Goal: Check status: Check status

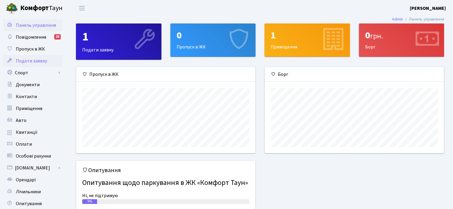
scroll to position [86, 179]
click at [33, 132] on span "Квитанції" at bounding box center [27, 132] width 22 height 7
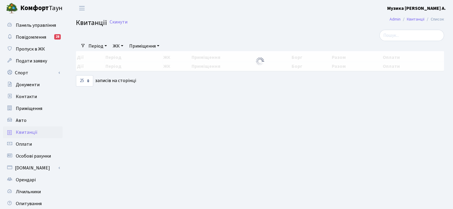
select select "25"
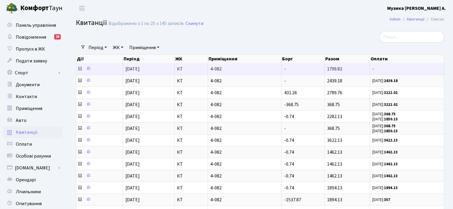
click at [322, 69] on td "-" at bounding box center [303, 69] width 43 height 12
click at [335, 68] on span "1799.82" at bounding box center [334, 69] width 15 height 7
click at [88, 69] on icon at bounding box center [88, 68] width 4 height 4
